Goal: Check status: Check status

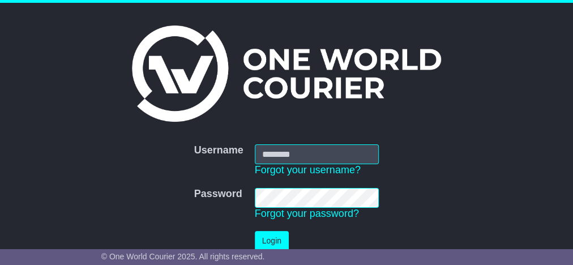
type input "**********"
click at [280, 242] on button "Login" at bounding box center [272, 241] width 34 height 20
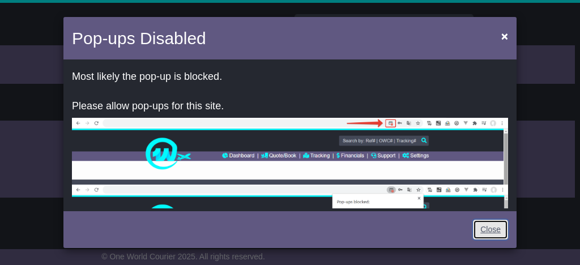
click at [482, 231] on link "Close" at bounding box center [490, 230] width 35 height 20
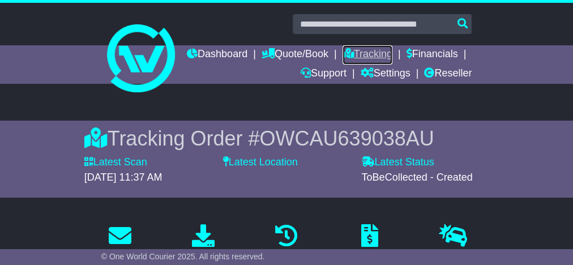
click at [393, 54] on link "Tracking" at bounding box center [368, 54] width 50 height 19
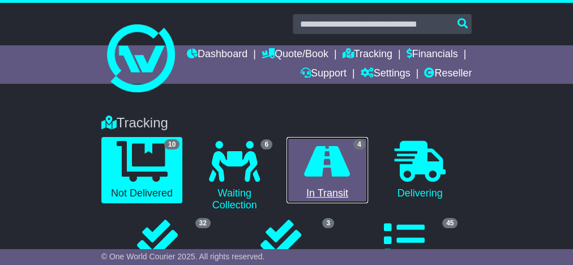
click at [302, 143] on link "4 In Transit" at bounding box center [328, 170] width 82 height 67
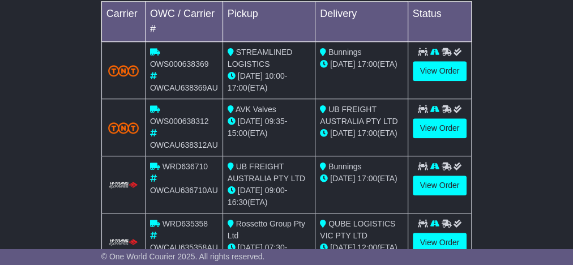
scroll to position [531, 0]
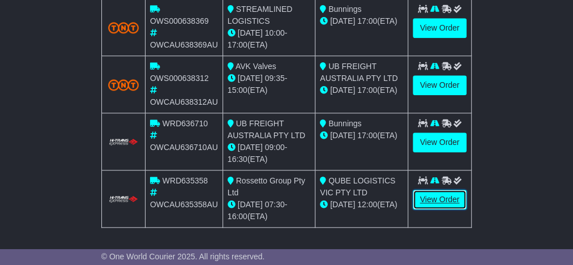
click at [440, 202] on link "View Order" at bounding box center [440, 200] width 54 height 20
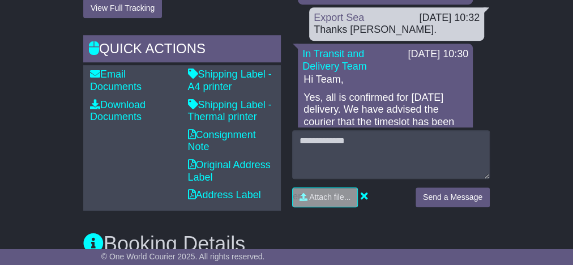
scroll to position [498, 0]
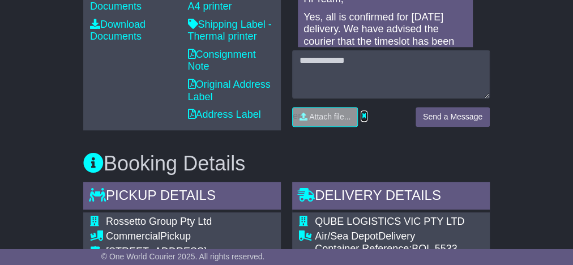
click at [361, 115] on icon at bounding box center [364, 115] width 7 height 10
